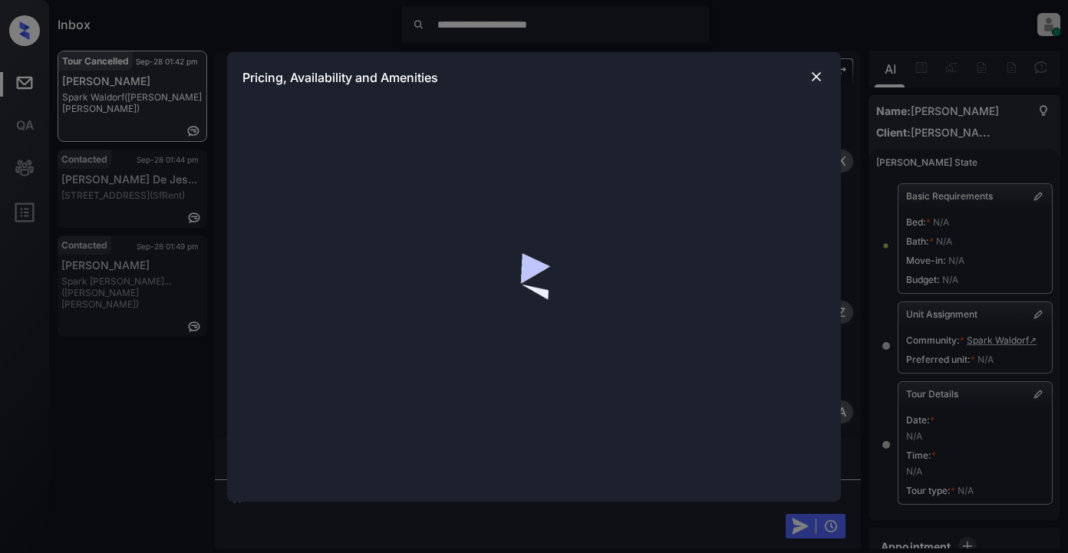
scroll to position [5668, 0]
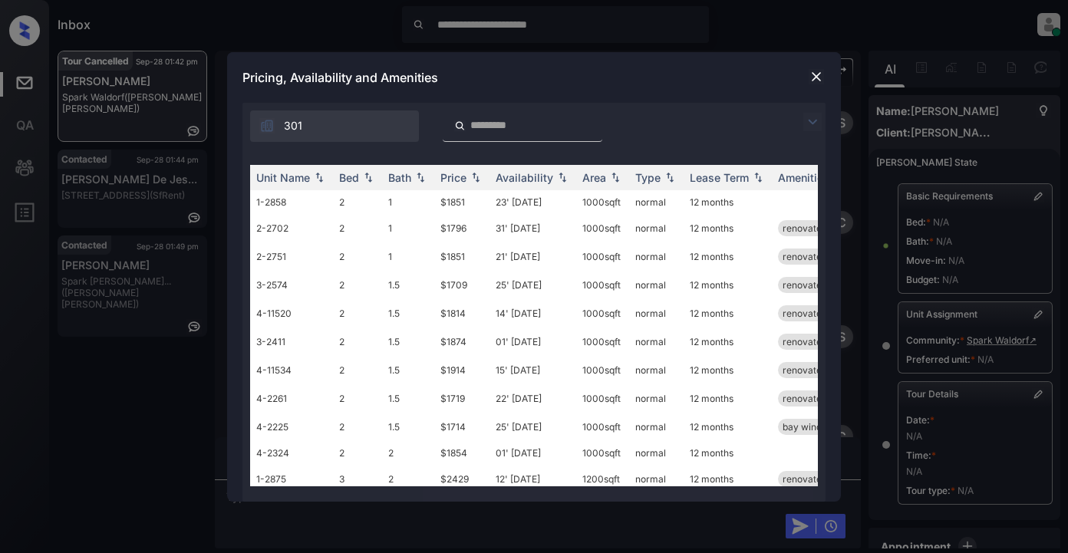
click at [811, 117] on img at bounding box center [813, 122] width 18 height 18
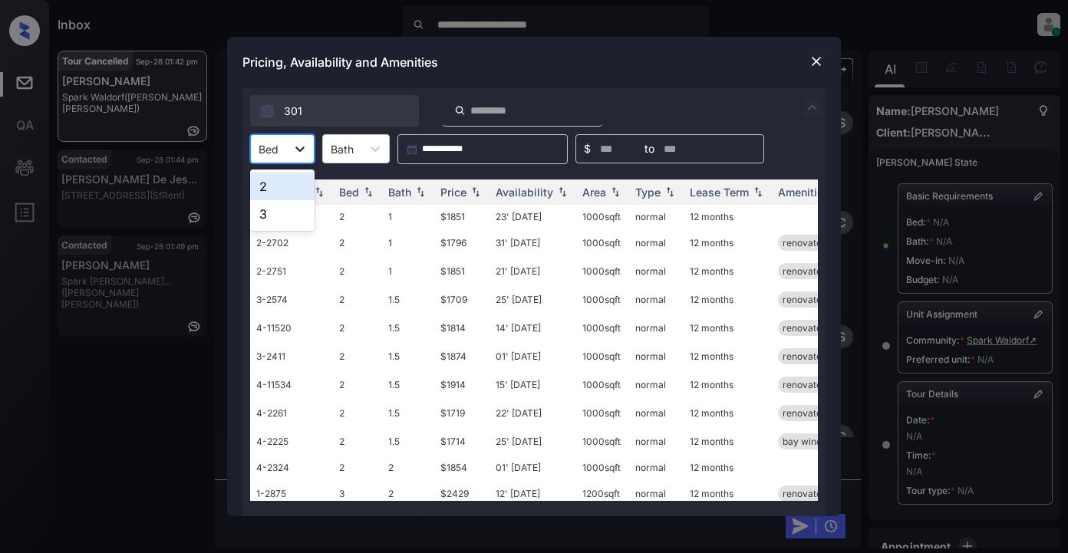
click at [305, 148] on icon at bounding box center [299, 148] width 15 height 15
click at [298, 187] on div "2" at bounding box center [282, 187] width 64 height 28
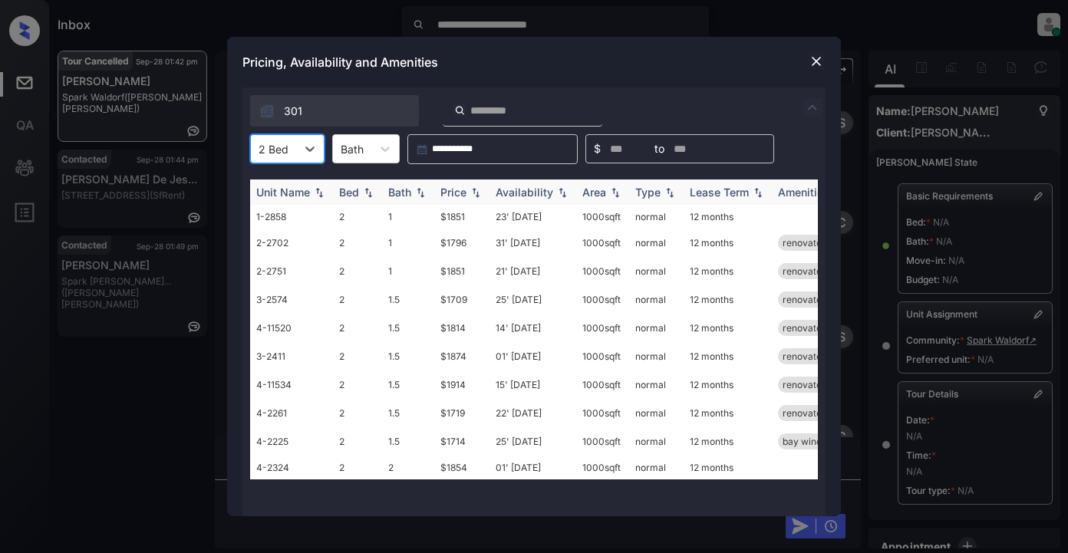
click at [460, 193] on div "Price" at bounding box center [454, 192] width 26 height 13
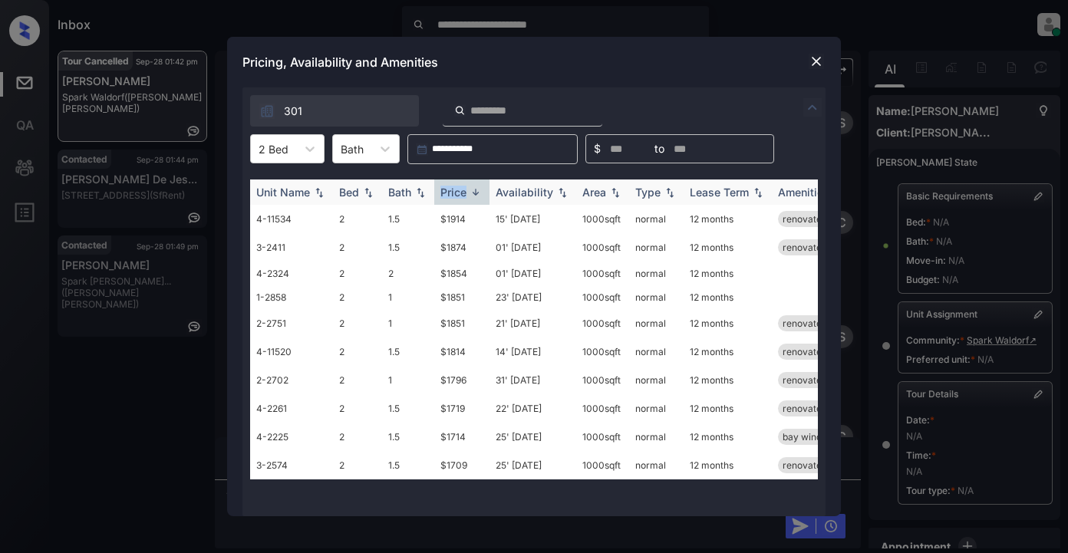
click at [460, 193] on div "Price" at bounding box center [454, 192] width 26 height 13
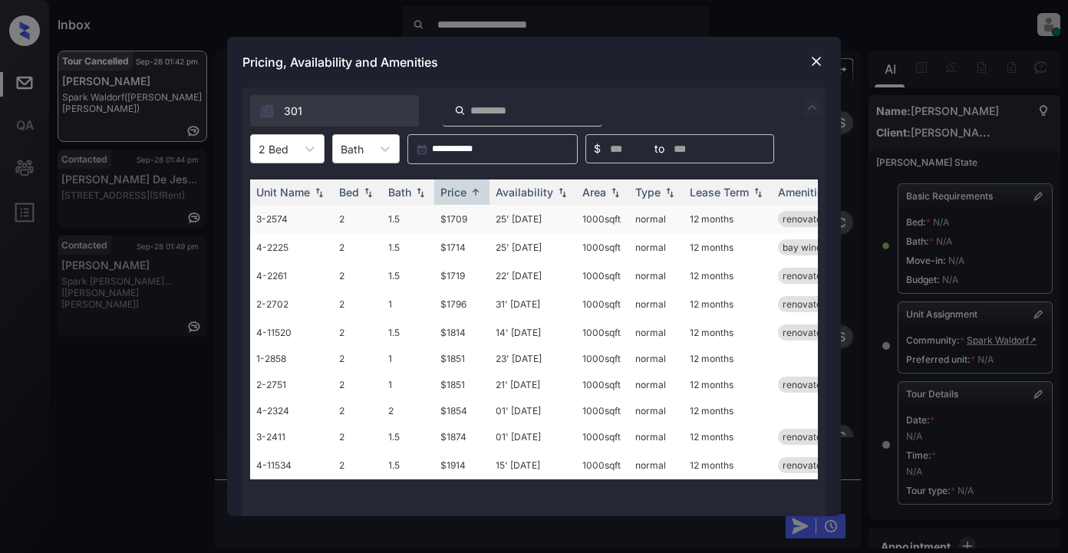
click at [451, 225] on td "$1709" at bounding box center [461, 219] width 55 height 28
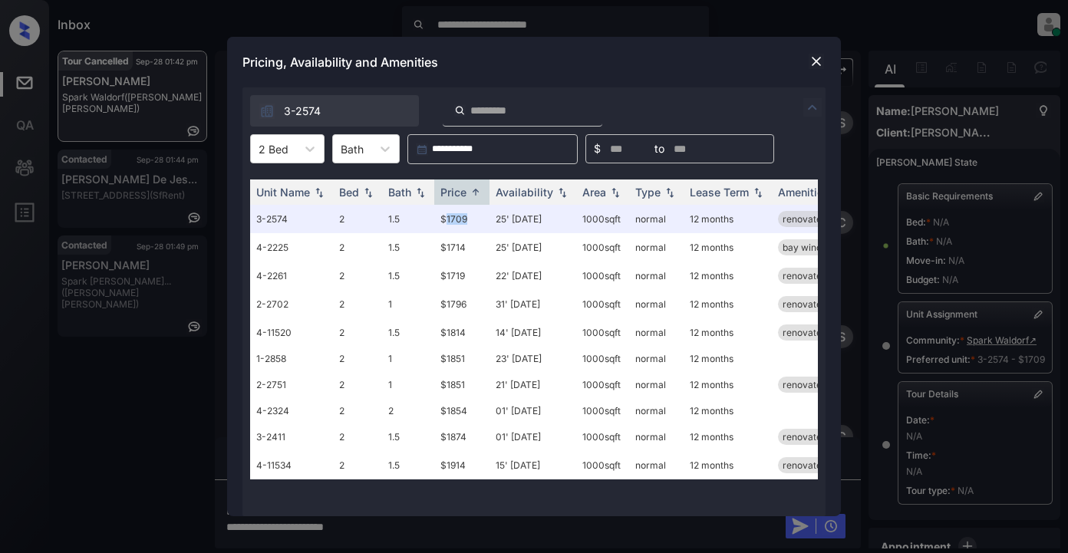
click at [814, 63] on img at bounding box center [816, 61] width 15 height 15
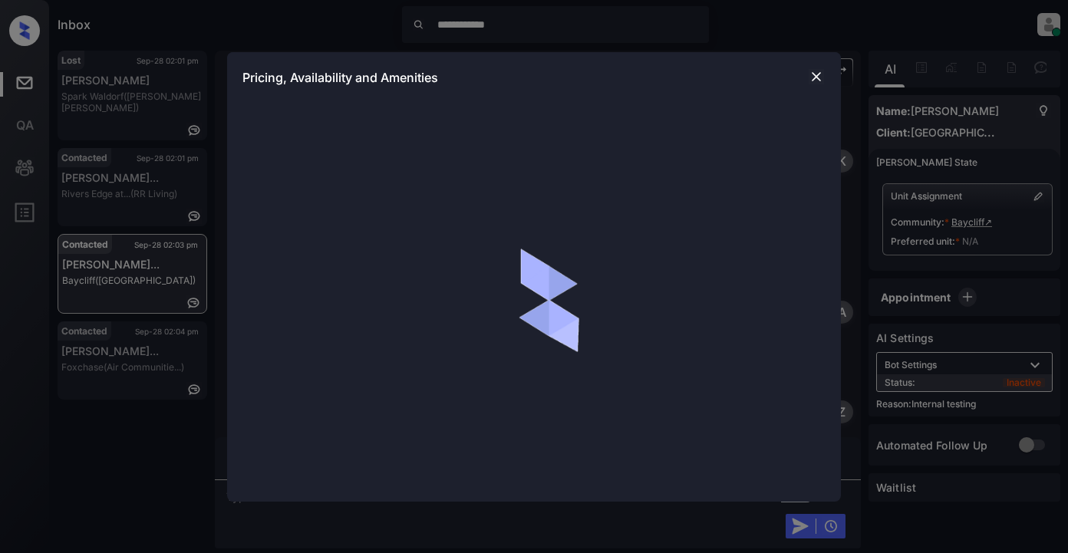
scroll to position [2115, 0]
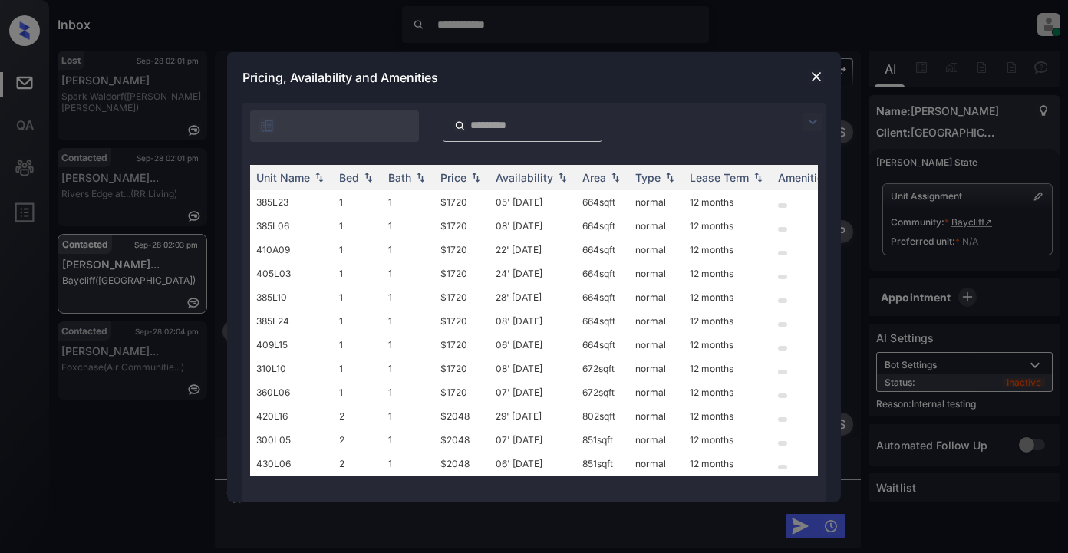
click at [812, 119] on img at bounding box center [813, 122] width 18 height 18
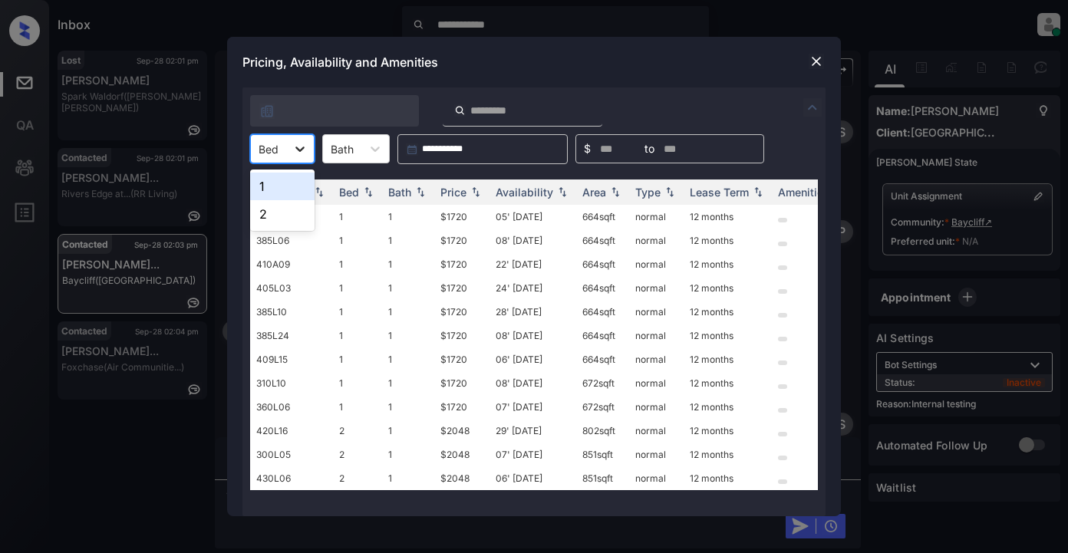
click at [296, 144] on icon at bounding box center [299, 148] width 15 height 15
drag, startPoint x: 267, startPoint y: 183, endPoint x: 318, endPoint y: 166, distance: 53.4
click at [269, 183] on div "1" at bounding box center [282, 187] width 64 height 28
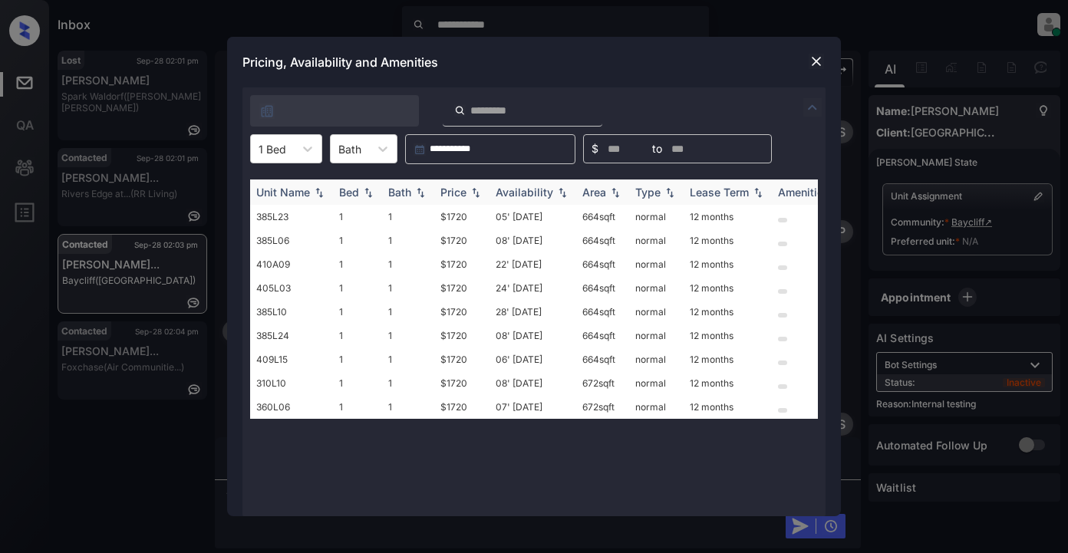
click at [471, 190] on img at bounding box center [475, 192] width 15 height 11
click at [457, 221] on td "$1720" at bounding box center [461, 217] width 55 height 24
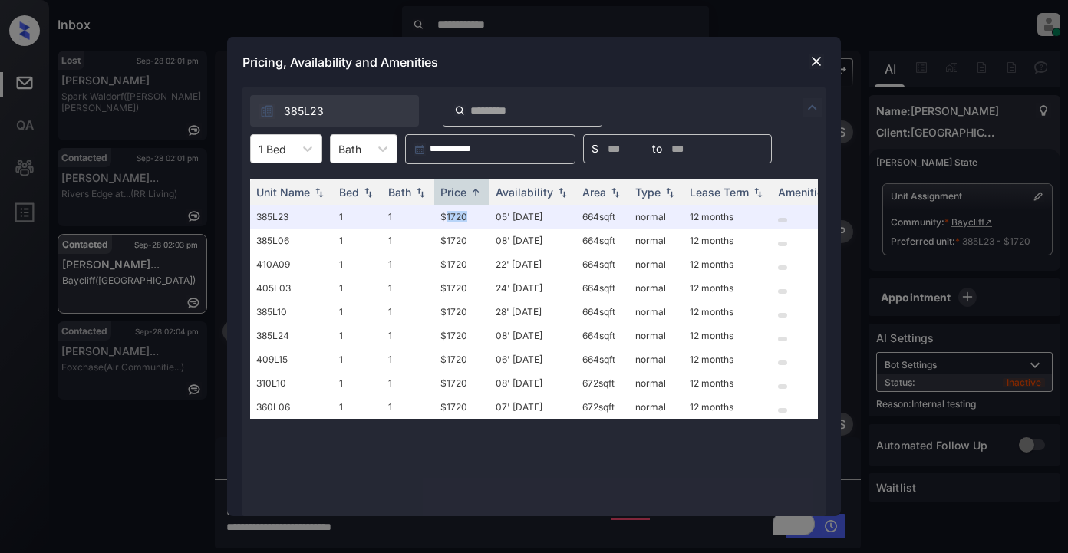
click at [819, 64] on img at bounding box center [816, 61] width 15 height 15
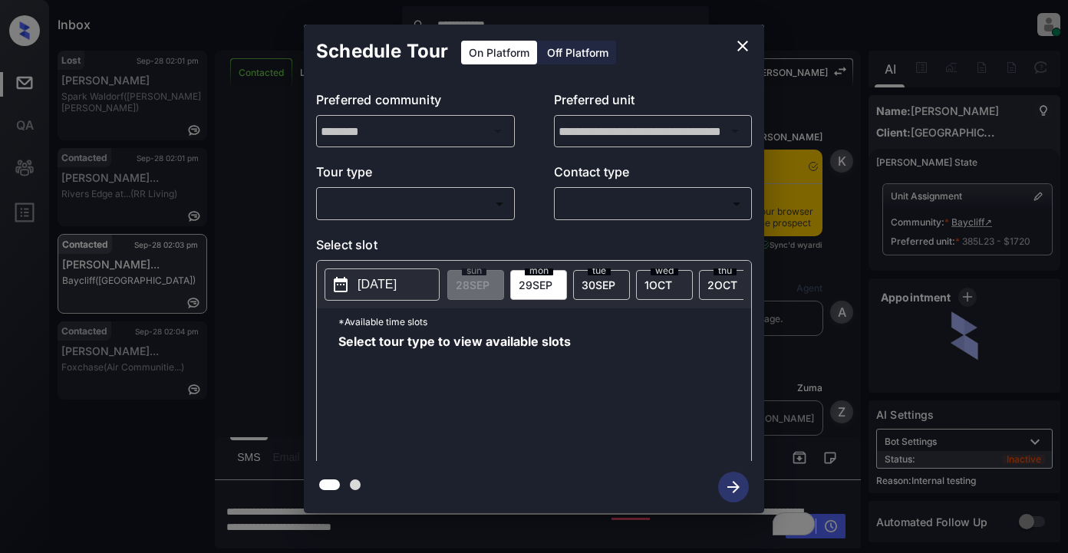
scroll to position [3791, 0]
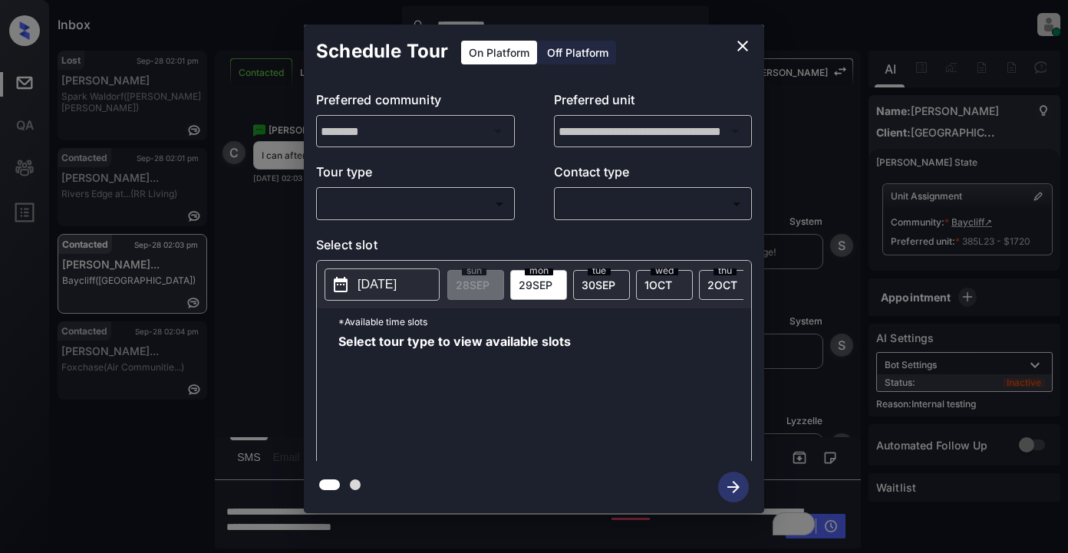
click at [428, 218] on div "​ ​" at bounding box center [415, 203] width 199 height 33
click at [401, 204] on body "**********" at bounding box center [534, 276] width 1068 height 553
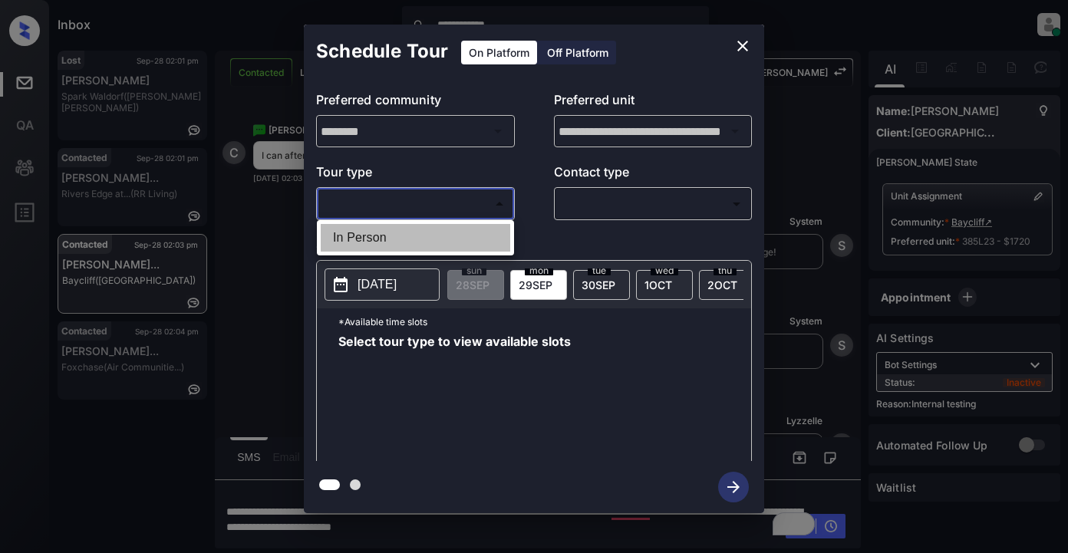
drag, startPoint x: 370, startPoint y: 237, endPoint x: 498, endPoint y: 203, distance: 132.6
click at [372, 236] on li "In Person" at bounding box center [416, 238] width 190 height 28
type input "********"
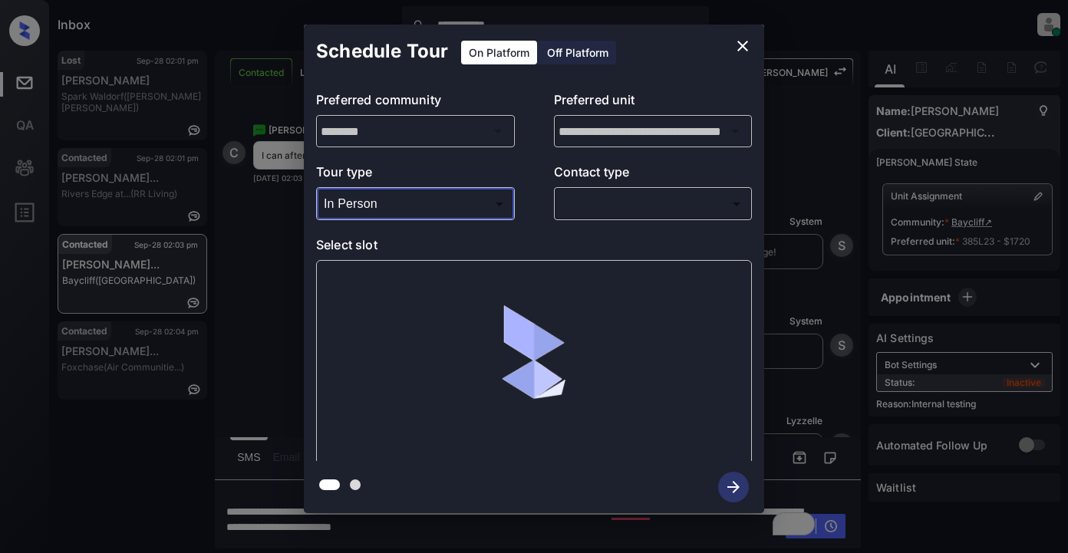
click at [599, 208] on body "**********" at bounding box center [534, 276] width 1068 height 553
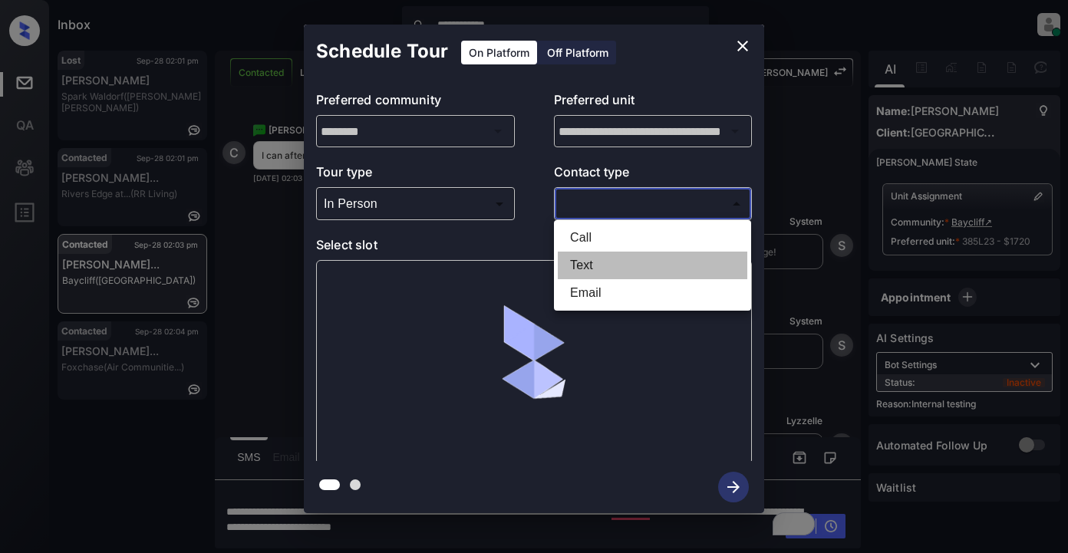
click at [589, 263] on li "Text" at bounding box center [653, 266] width 190 height 28
type input "****"
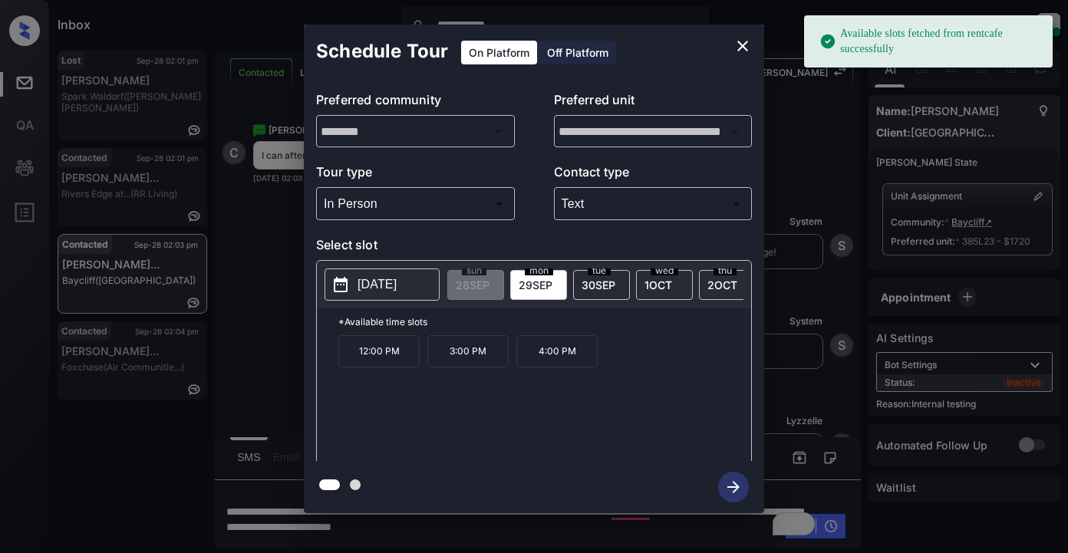
click at [395, 289] on p "2025-09-29" at bounding box center [377, 285] width 39 height 18
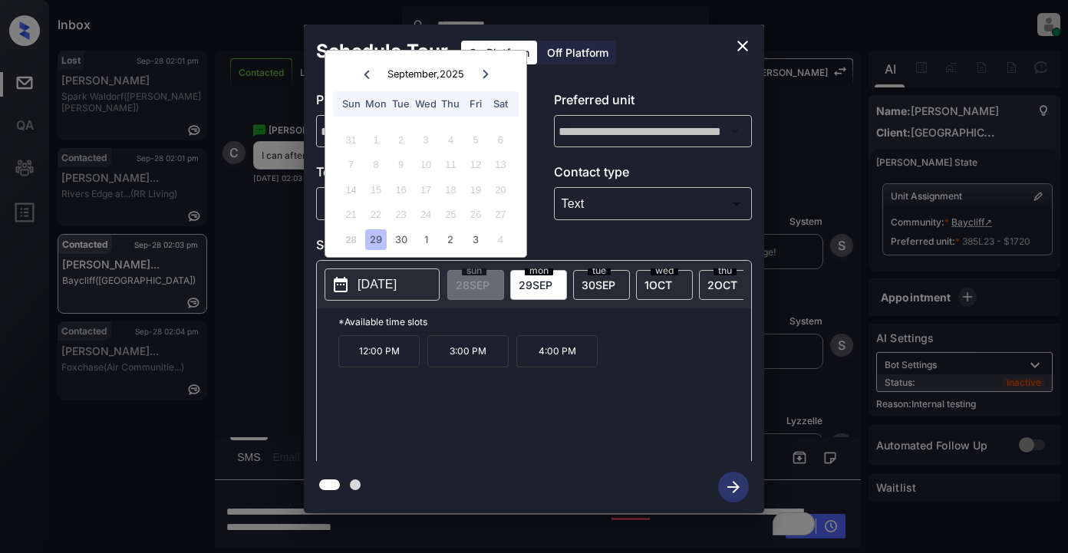
click at [484, 73] on icon at bounding box center [485, 74] width 9 height 9
click at [381, 169] on div "6" at bounding box center [375, 164] width 21 height 21
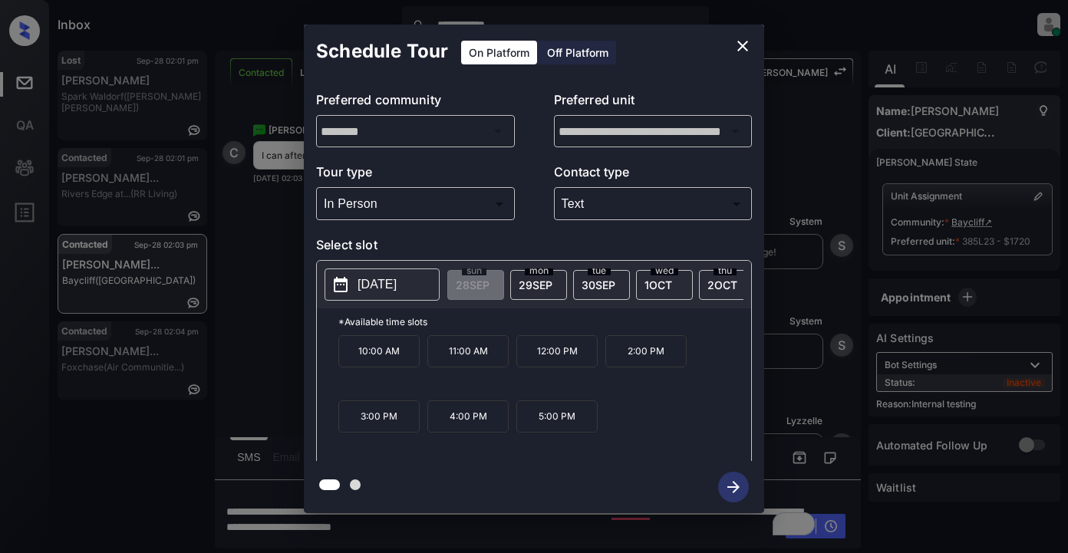
click at [397, 286] on p "2025-10-06" at bounding box center [377, 285] width 39 height 18
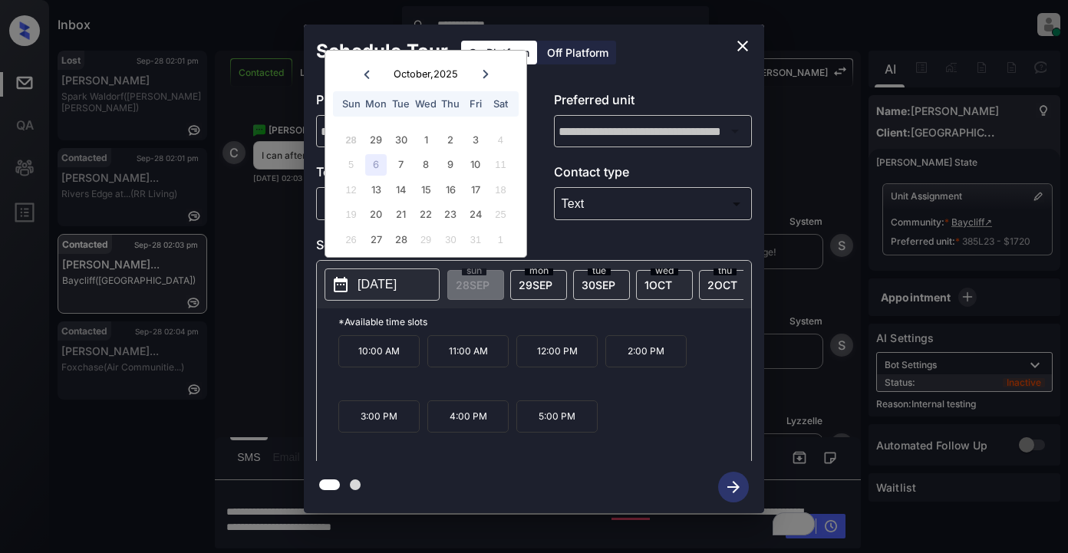
click at [369, 167] on div "6" at bounding box center [375, 164] width 21 height 21
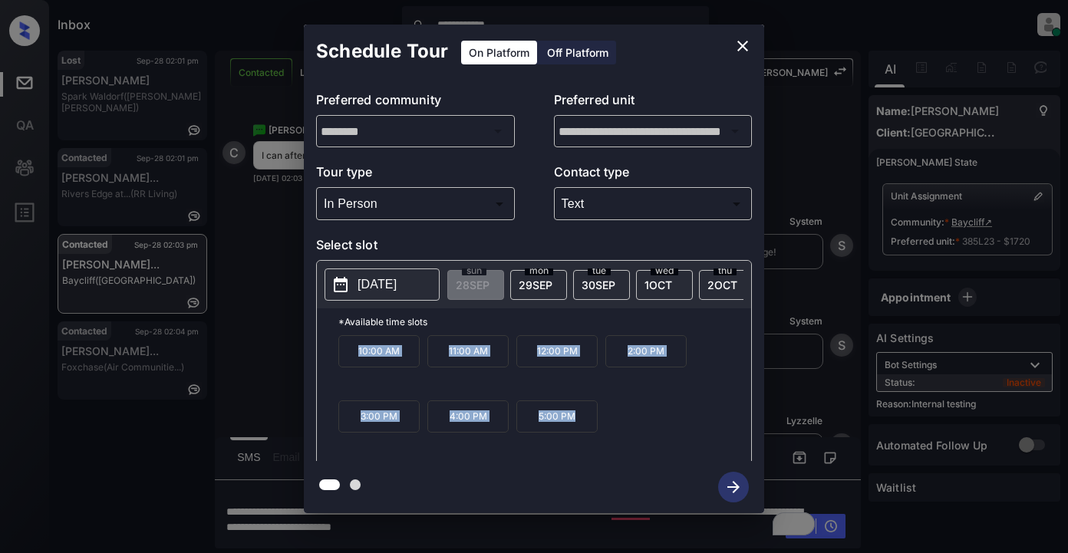
drag, startPoint x: 349, startPoint y: 358, endPoint x: 595, endPoint y: 438, distance: 258.3
click at [595, 438] on div "10:00 AM 11:00 AM 12:00 PM 2:00 PM 3:00 PM 4:00 PM 5:00 PM" at bounding box center [544, 396] width 413 height 123
copy div "10:00 AM 11:00 AM 12:00 PM 2:00 PM 3:00 PM 4:00 PM 5:00 PM"
click at [738, 44] on icon "close" at bounding box center [743, 46] width 18 height 18
